Goal: Task Accomplishment & Management: Use online tool/utility

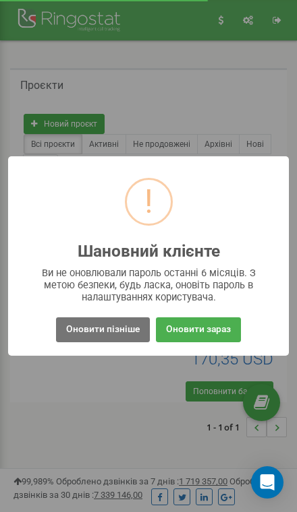
click at [126, 323] on button "Оновити пізніше" at bounding box center [103, 329] width 94 height 25
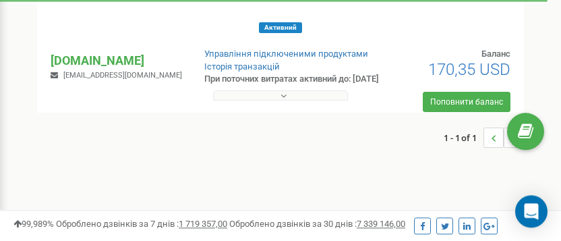
scroll to position [182, 0]
click at [259, 98] on button at bounding box center [280, 95] width 135 height 10
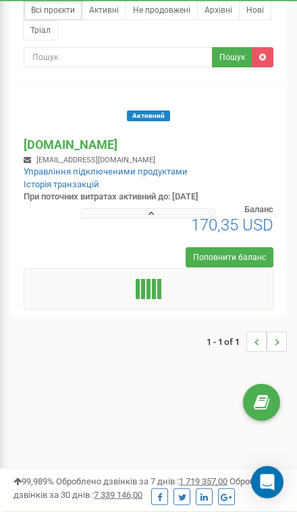
scroll to position [135, 0]
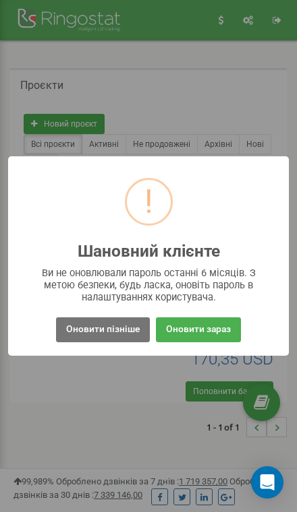
click at [99, 334] on button "Оновити пізніше" at bounding box center [103, 329] width 94 height 25
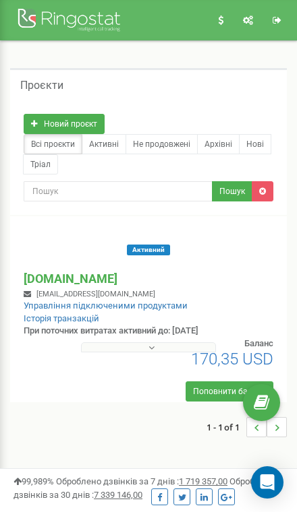
click at [172, 344] on button at bounding box center [148, 347] width 135 height 10
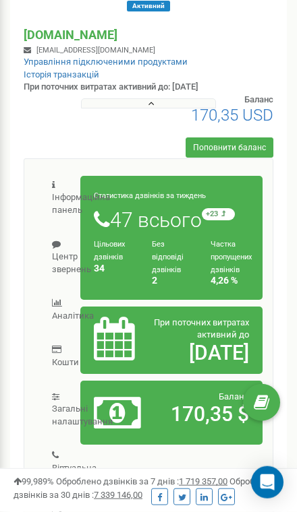
click at [73, 264] on link "Центр звернень" at bounding box center [59, 257] width 50 height 58
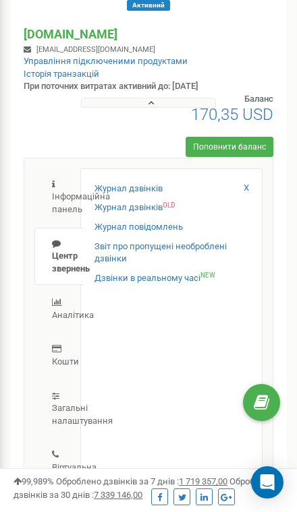
click at [143, 210] on link "Журнал дзвінків OLD" at bounding box center [134, 208] width 80 height 13
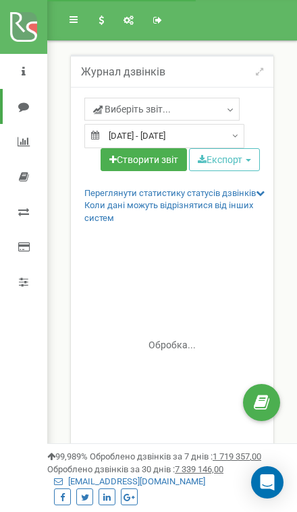
select select "50"
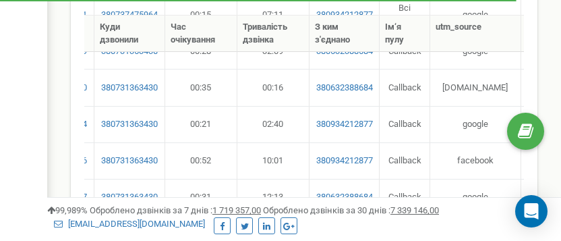
scroll to position [0, 170]
